Goal: Task Accomplishment & Management: Manage account settings

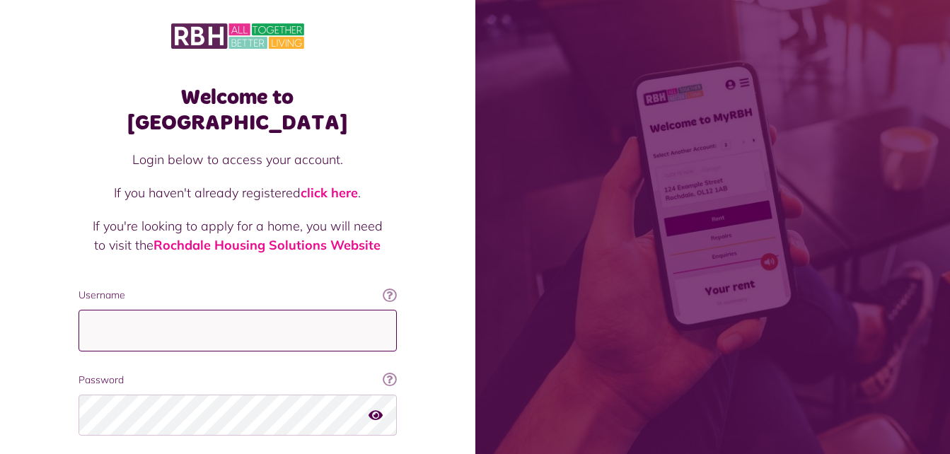
click at [152, 310] on input "Username" at bounding box center [238, 331] width 318 height 42
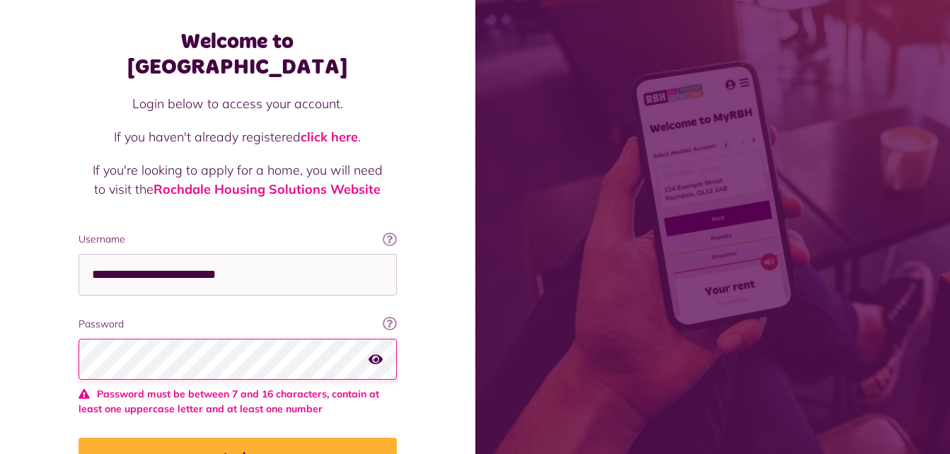
scroll to position [126, 0]
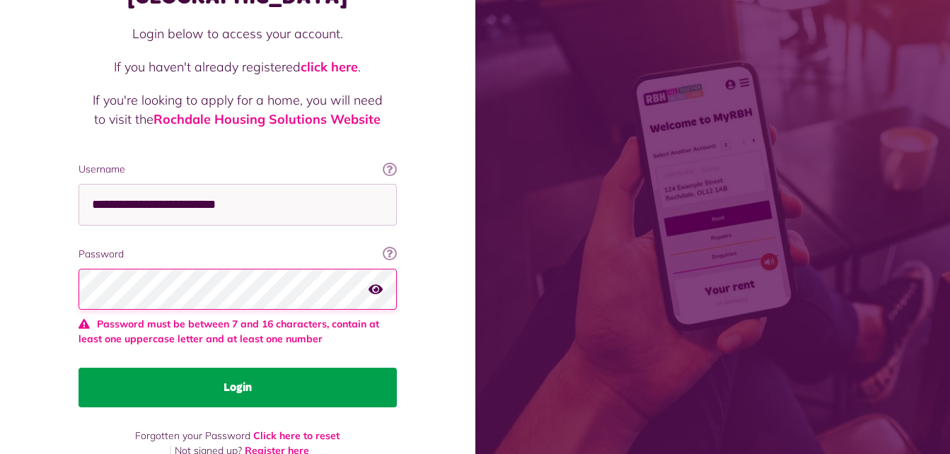
click at [161, 376] on button "Login" at bounding box center [238, 388] width 318 height 40
click at [181, 368] on button "Login" at bounding box center [238, 388] width 318 height 40
click at [230, 368] on button "Login" at bounding box center [238, 388] width 318 height 40
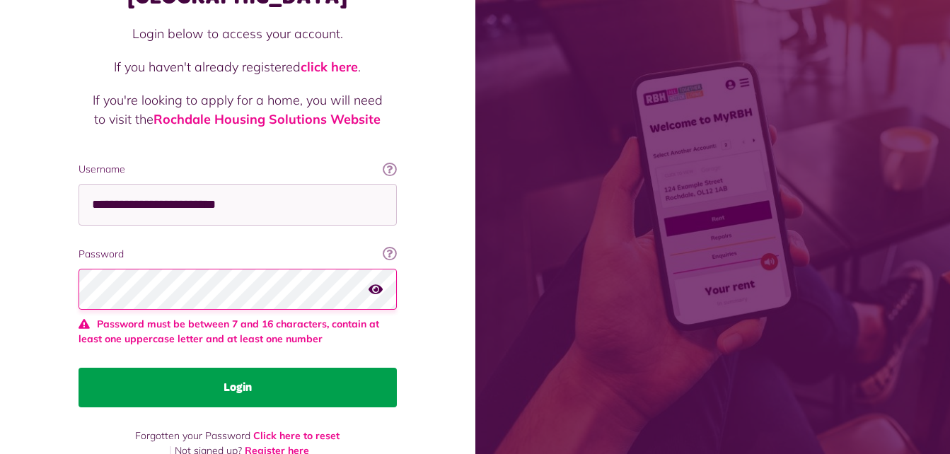
click at [243, 368] on button "Login" at bounding box center [238, 388] width 318 height 40
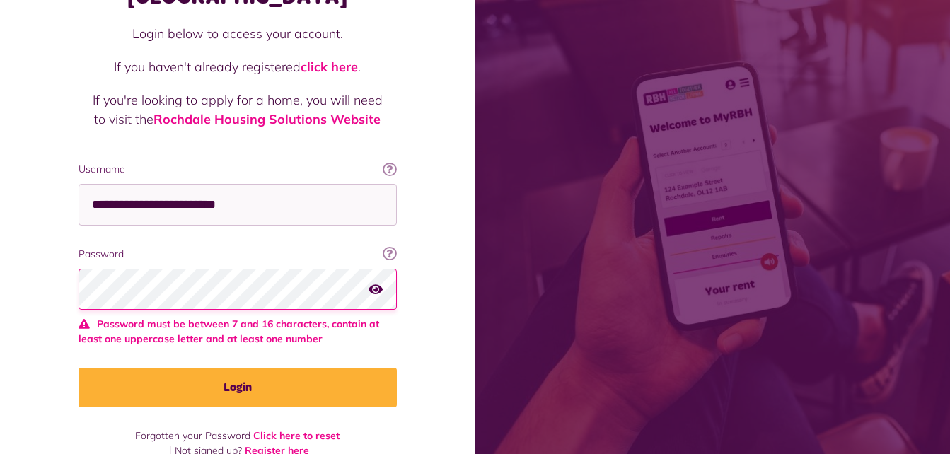
click at [372, 282] on icon "button" at bounding box center [376, 288] width 14 height 13
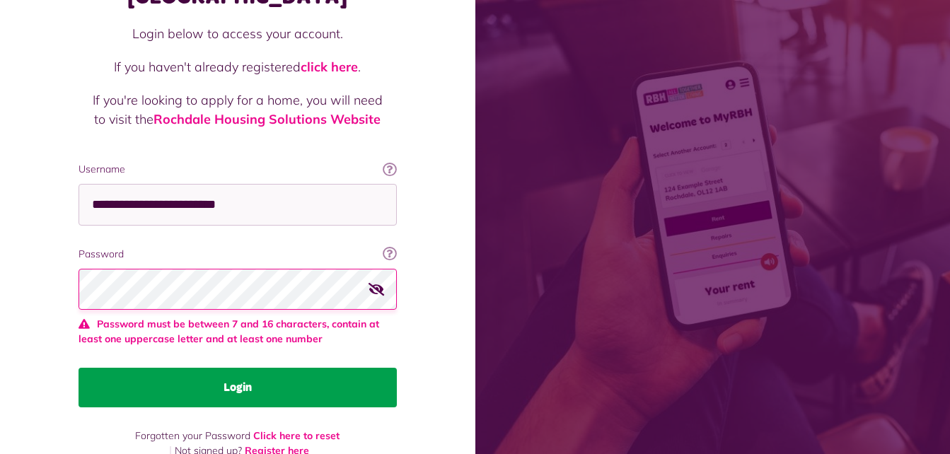
click at [260, 368] on button "Login" at bounding box center [238, 388] width 318 height 40
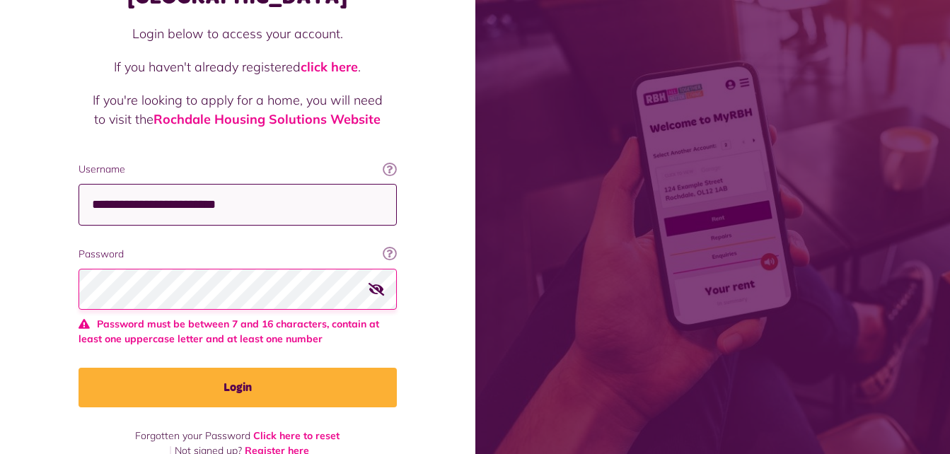
click at [303, 184] on input "**********" at bounding box center [238, 205] width 318 height 42
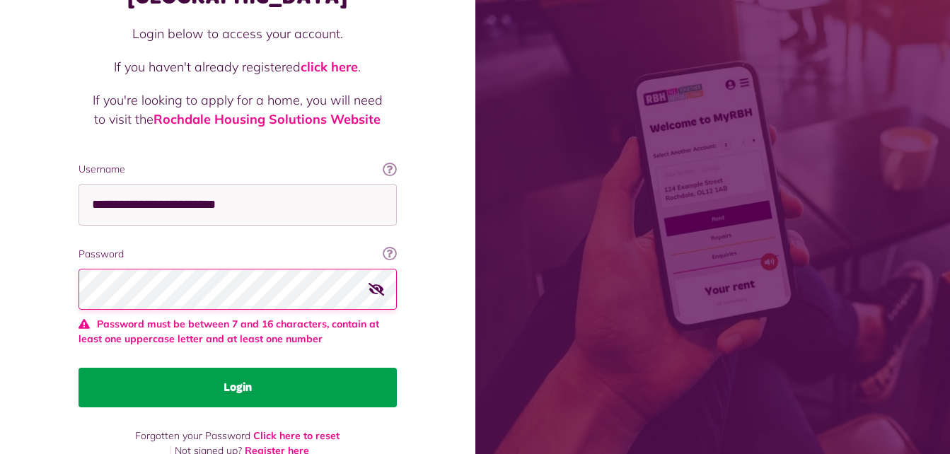
click at [190, 368] on button "Login" at bounding box center [238, 388] width 318 height 40
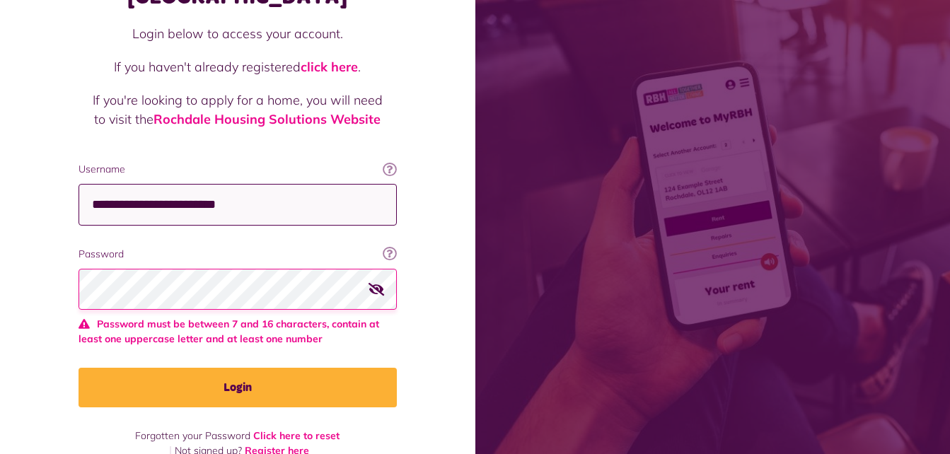
click at [279, 184] on input "**********" at bounding box center [238, 205] width 318 height 42
type input "*"
type input "**********"
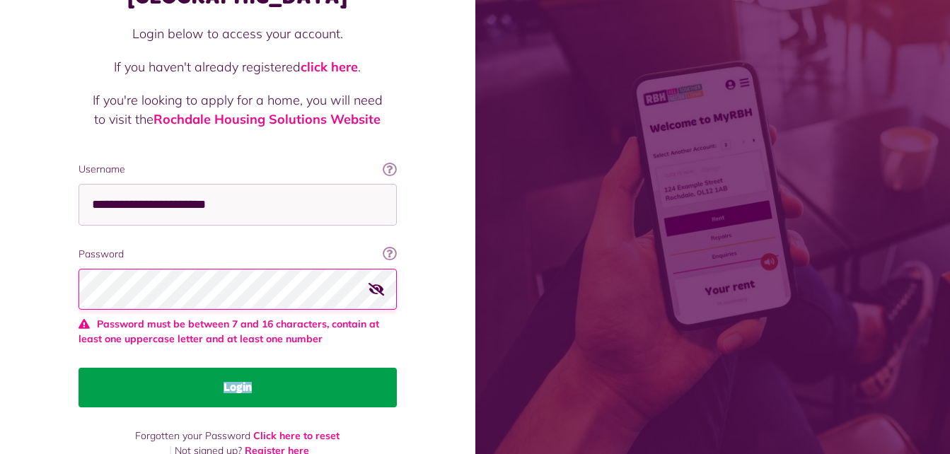
drag, startPoint x: 139, startPoint y: 389, endPoint x: 144, endPoint y: 378, distance: 11.7
click at [144, 378] on div "**********" at bounding box center [237, 202] width 347 height 514
click at [144, 378] on button "Login" at bounding box center [238, 388] width 318 height 40
click at [184, 371] on button "Login" at bounding box center [238, 388] width 318 height 40
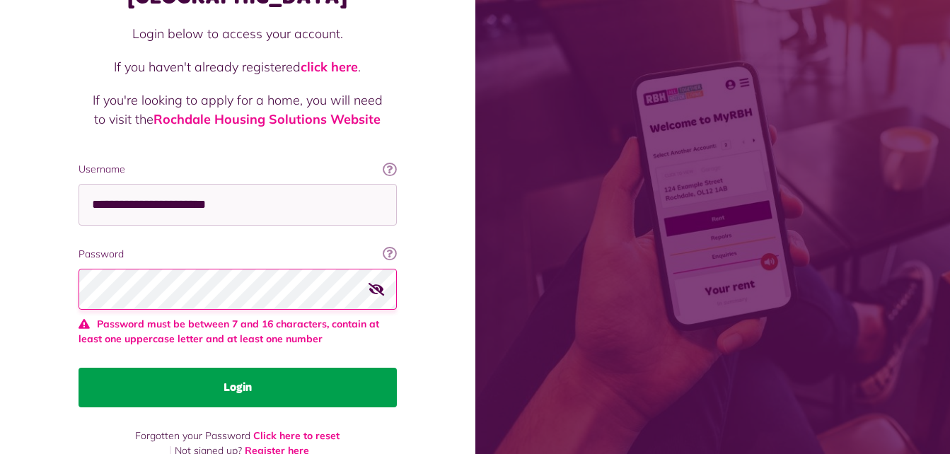
click at [184, 371] on button "Login" at bounding box center [238, 388] width 318 height 40
click at [208, 368] on button "Login" at bounding box center [238, 388] width 318 height 40
click at [322, 368] on button "Login" at bounding box center [238, 388] width 318 height 40
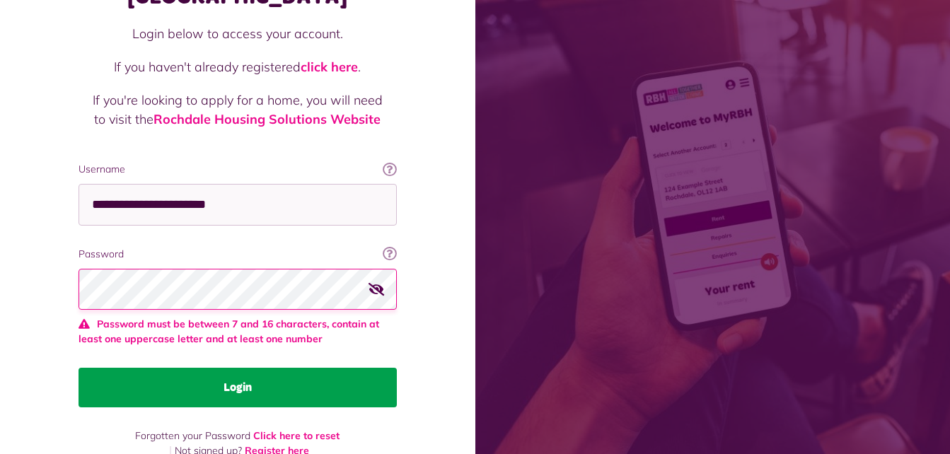
click at [261, 368] on button "Login" at bounding box center [238, 388] width 318 height 40
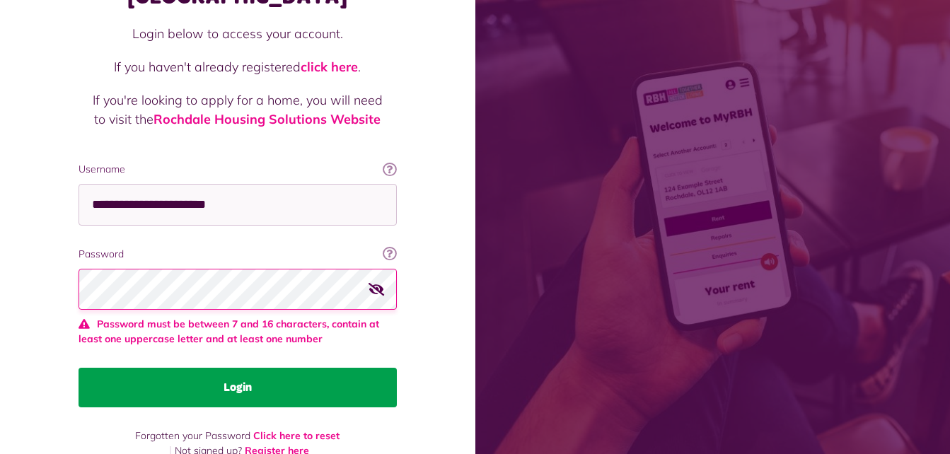
click at [296, 368] on button "Login" at bounding box center [238, 388] width 318 height 40
click at [240, 374] on button "Login" at bounding box center [238, 388] width 318 height 40
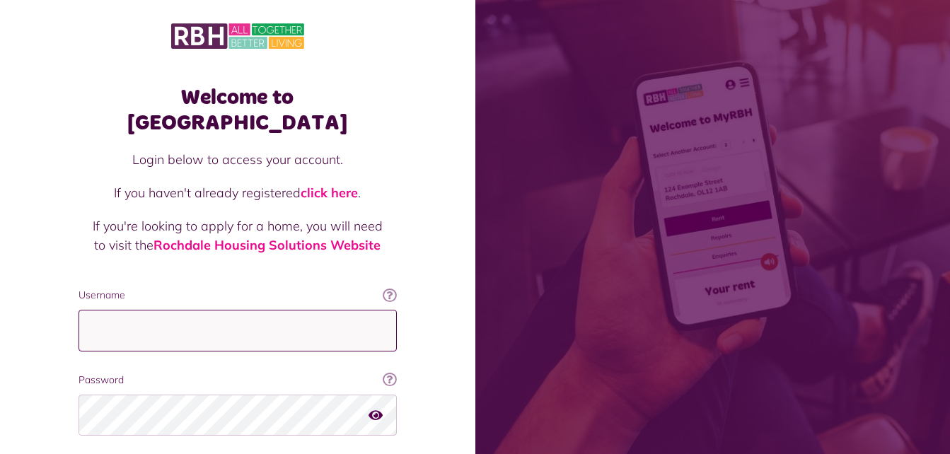
click at [113, 310] on input "Username" at bounding box center [238, 331] width 318 height 42
type input "**********"
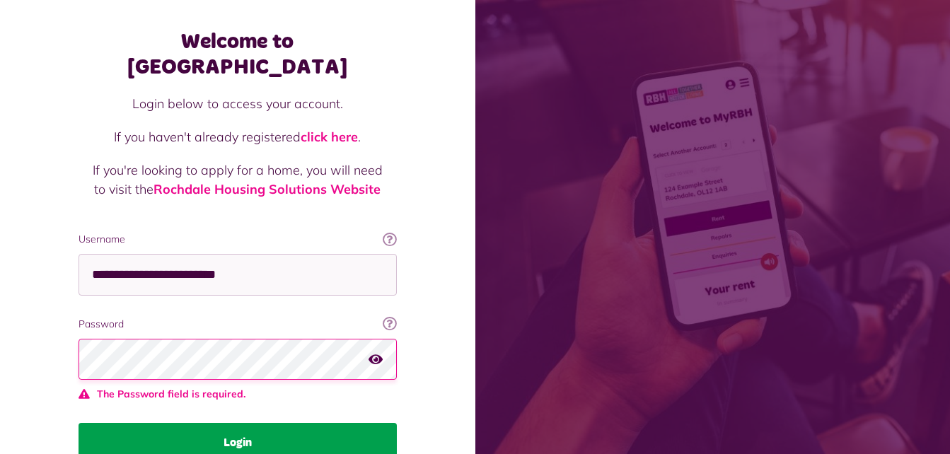
scroll to position [111, 0]
